Goal: Information Seeking & Learning: Learn about a topic

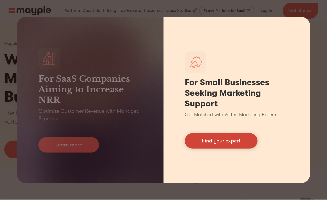
click at [211, 142] on link "Find your expert" at bounding box center [221, 140] width 73 height 15
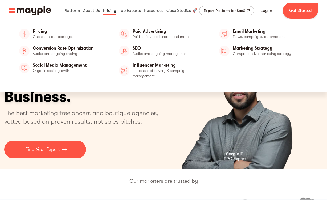
click at [114, 11] on link at bounding box center [110, 10] width 16 height 17
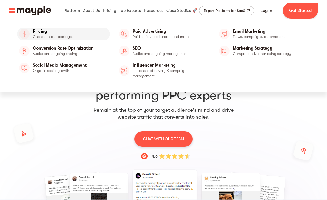
click at [49, 32] on link "Pricing" at bounding box center [63, 34] width 93 height 13
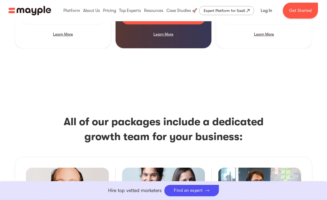
scroll to position [628, 0]
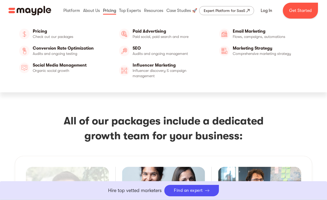
click at [108, 12] on link at bounding box center [110, 10] width 16 height 17
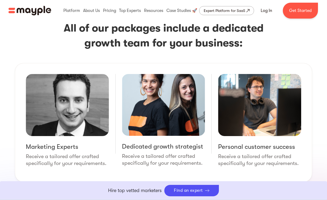
scroll to position [727, 0]
